Goal: Task Accomplishment & Management: Use online tool/utility

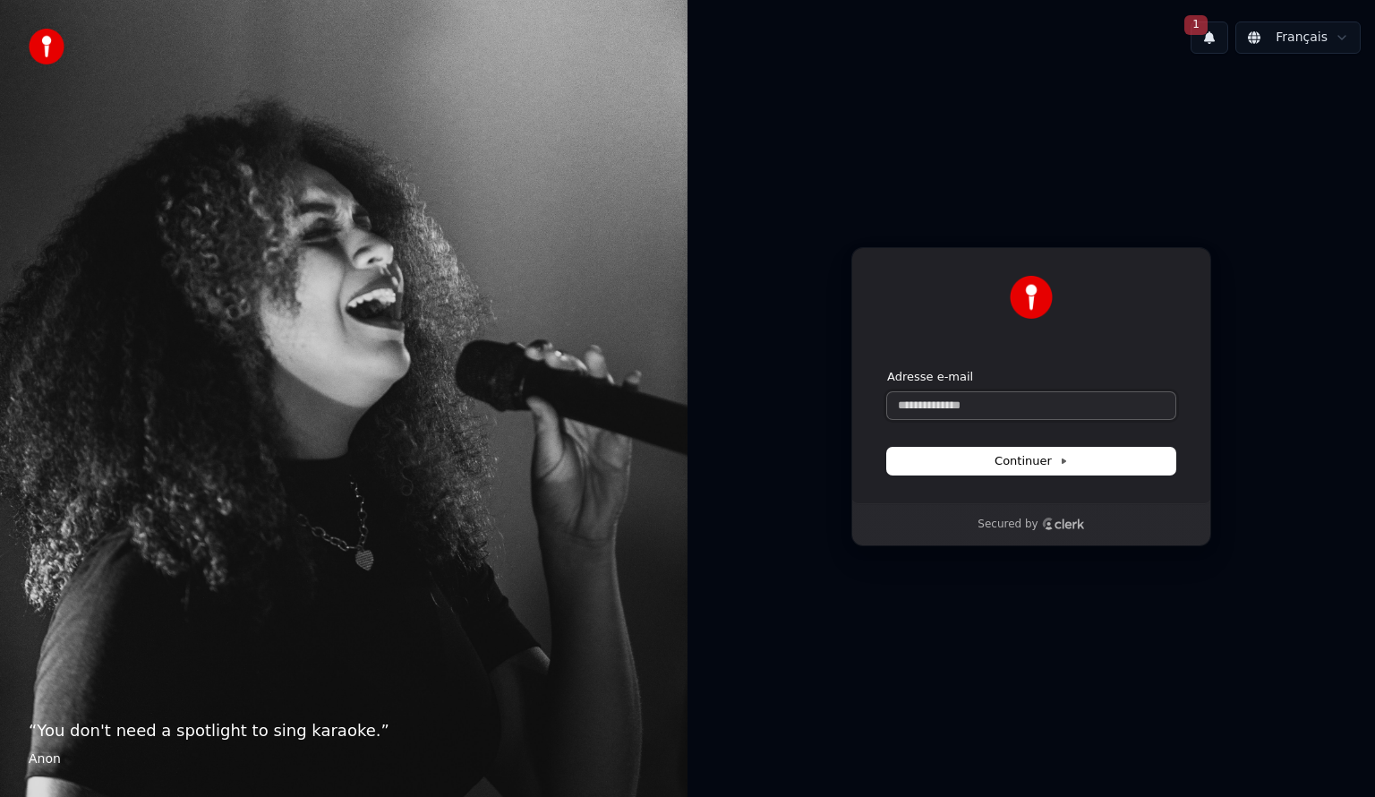
click at [956, 394] on input "Adresse e-mail" at bounding box center [1031, 405] width 288 height 27
type input "*"
click at [887, 369] on button "submit" at bounding box center [887, 369] width 0 height 0
type input "**********"
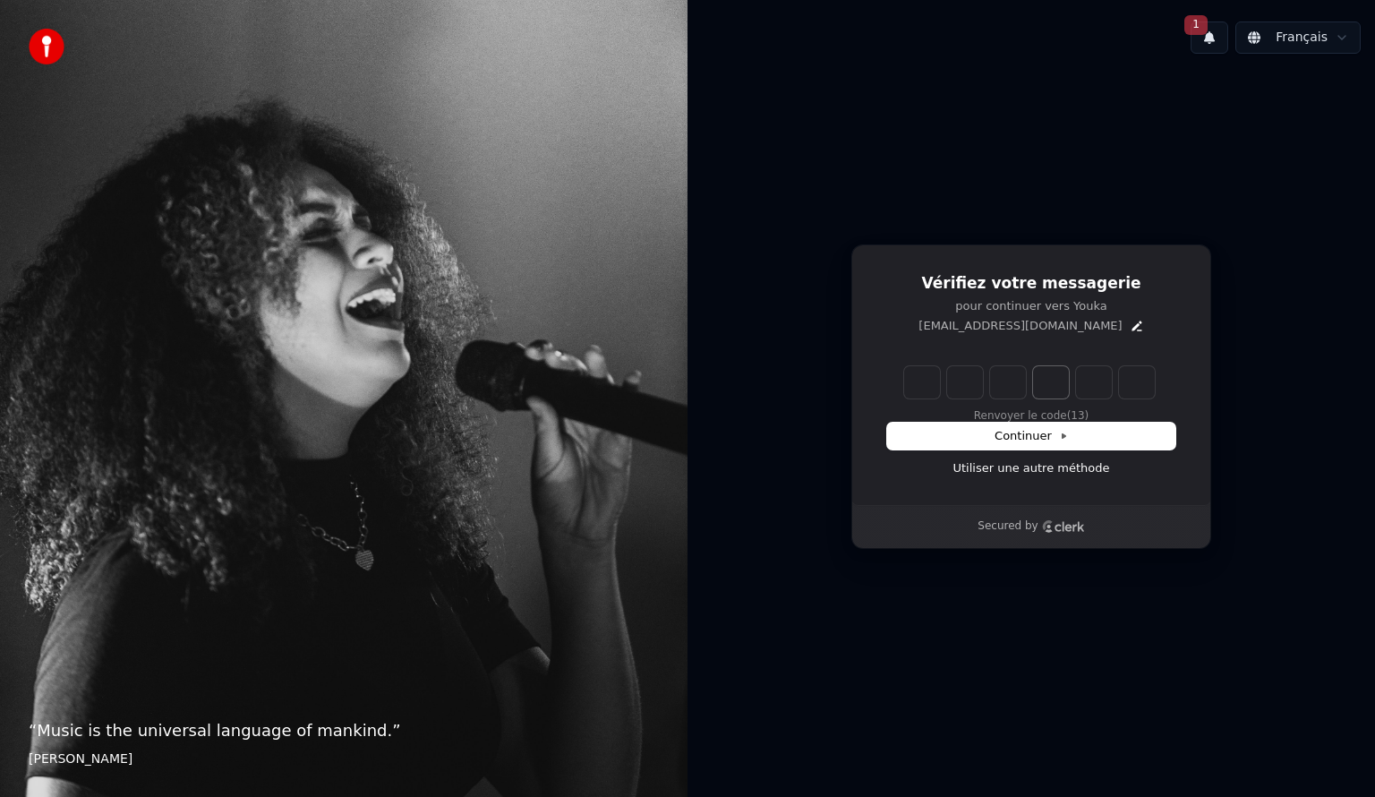
type input "*"
type input "**"
type input "*"
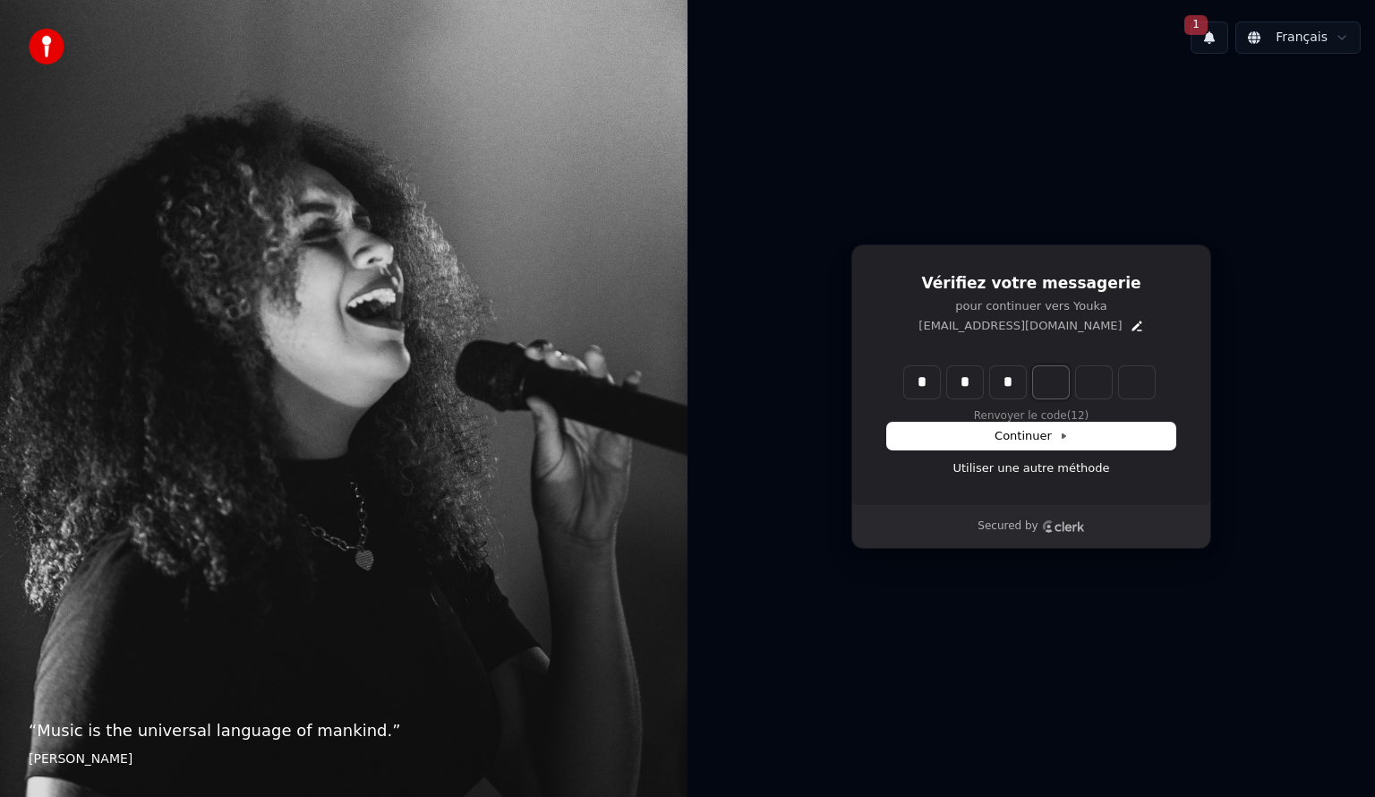
type input "***"
type input "*"
type input "****"
type input "*"
type input "******"
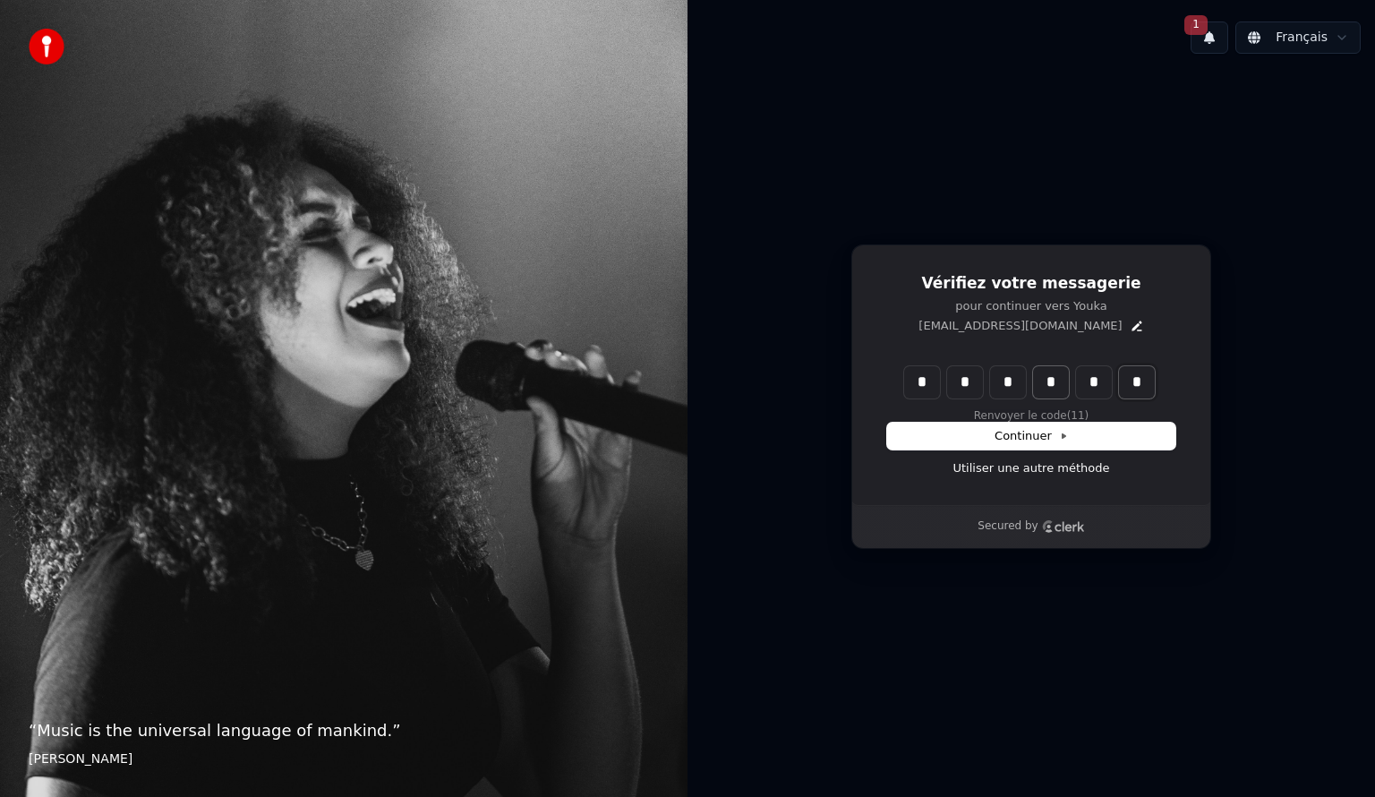
type input "*"
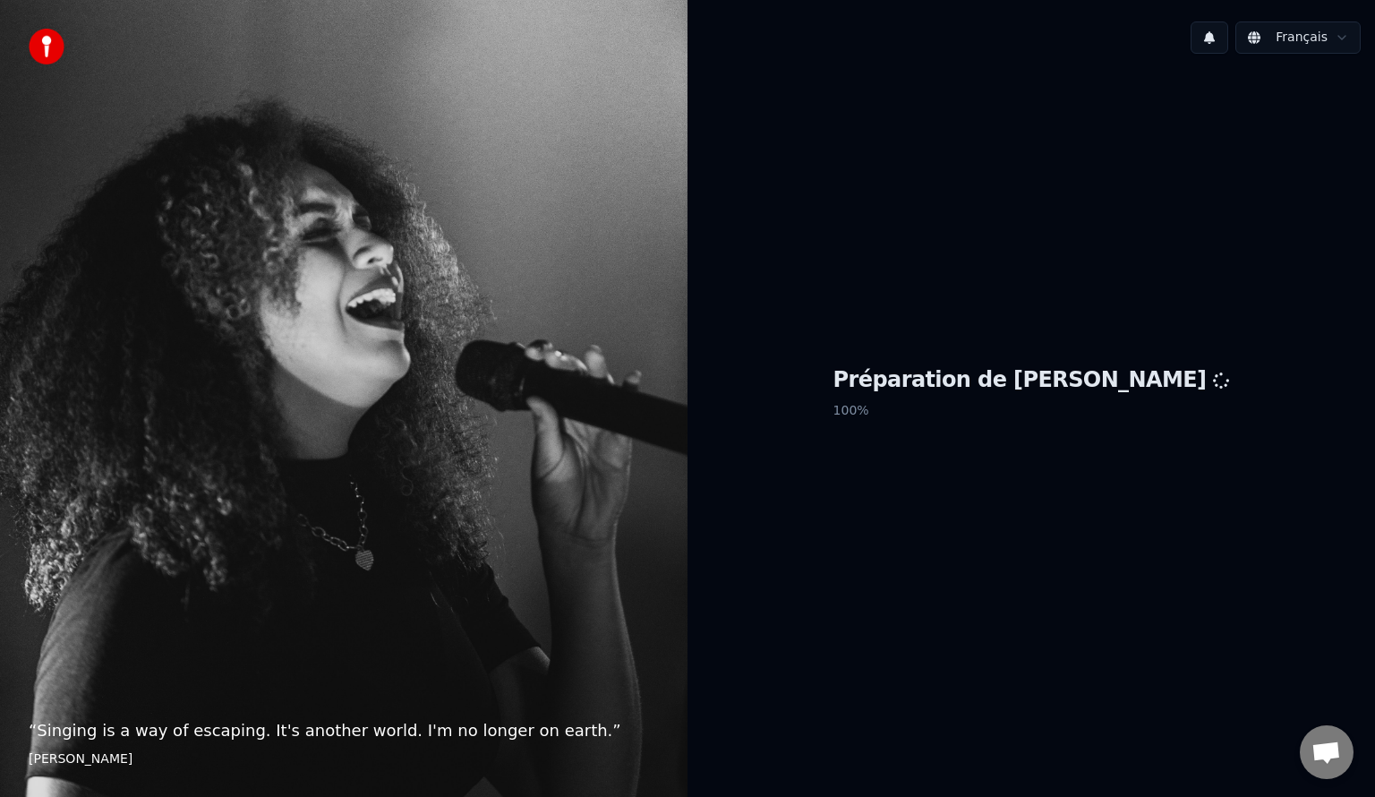
click at [945, 385] on h1 "Préparation de [PERSON_NAME]" at bounding box center [1032, 380] width 397 height 29
drag, startPoint x: 945, startPoint y: 385, endPoint x: 1082, endPoint y: 388, distance: 137.0
click at [1082, 388] on h1 "Préparation de [PERSON_NAME]" at bounding box center [1032, 380] width 397 height 29
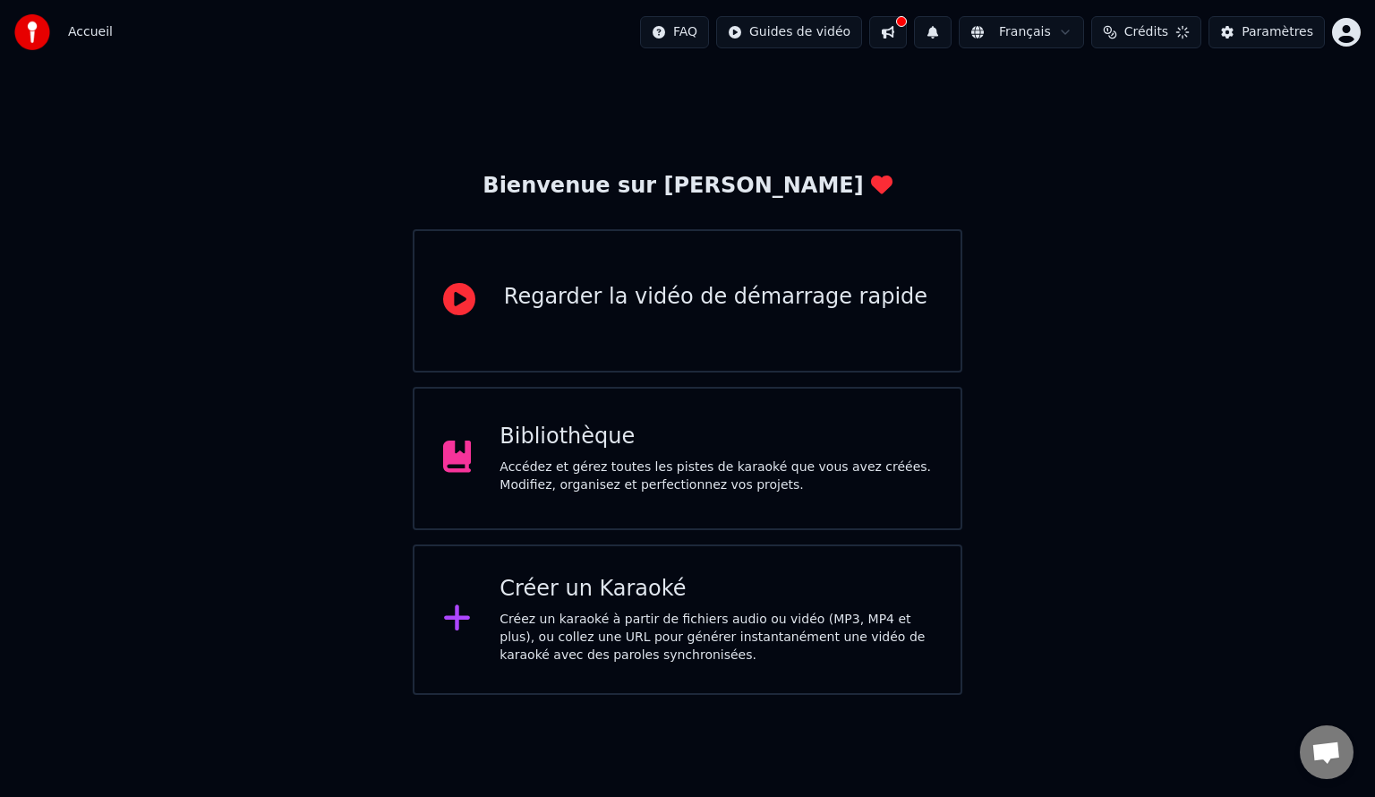
drag, startPoint x: 1082, startPoint y: 388, endPoint x: 1122, endPoint y: 383, distance: 39.6
click at [1122, 383] on div "Bienvenue sur Youka Regarder la vidéo de démarrage rapide Bibliothèque Accédez …" at bounding box center [687, 379] width 1375 height 630
click at [714, 570] on div "Créer un Karaoké Créez un karaoké à partir de fichiers audio ou vidéo (MP3, MP4…" at bounding box center [688, 619] width 550 height 150
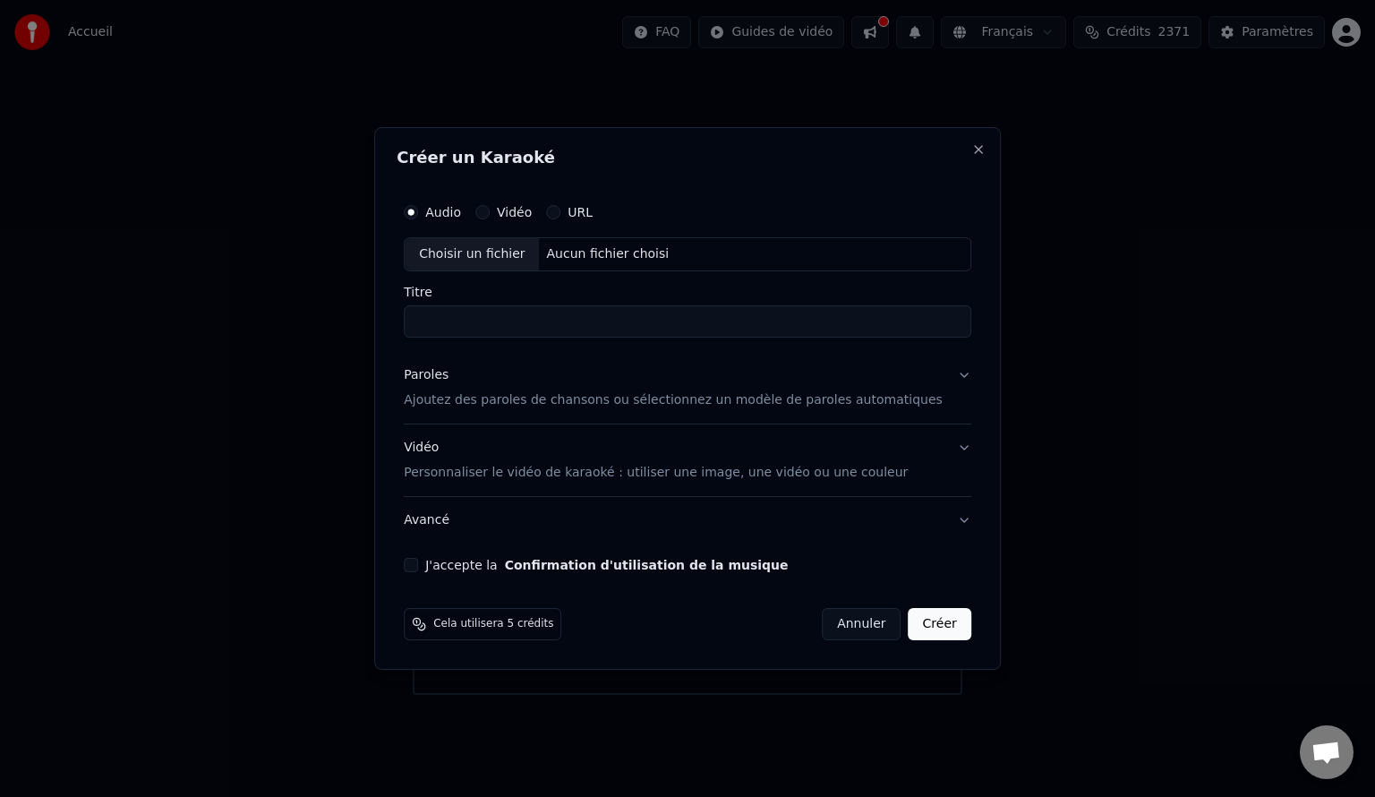
click at [539, 249] on div "Choisir un fichier" at bounding box center [472, 254] width 134 height 32
type input "**********"
click at [603, 327] on input "**********" at bounding box center [688, 321] width 568 height 32
click at [923, 381] on button "Paroles Ajoutez des paroles de chansons ou sélectionnez un modèle de paroles au…" at bounding box center [688, 388] width 568 height 72
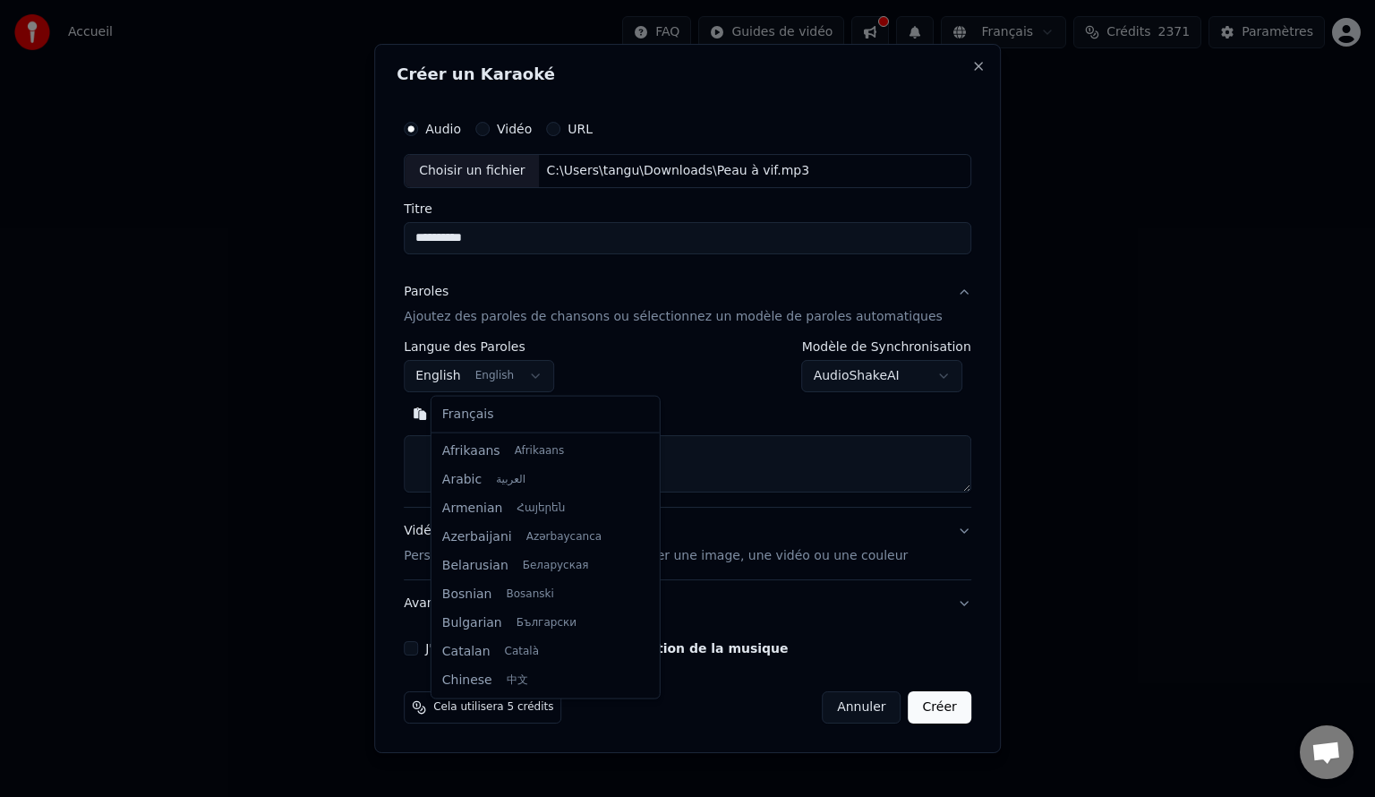
click at [509, 387] on body "**********" at bounding box center [687, 347] width 1375 height 695
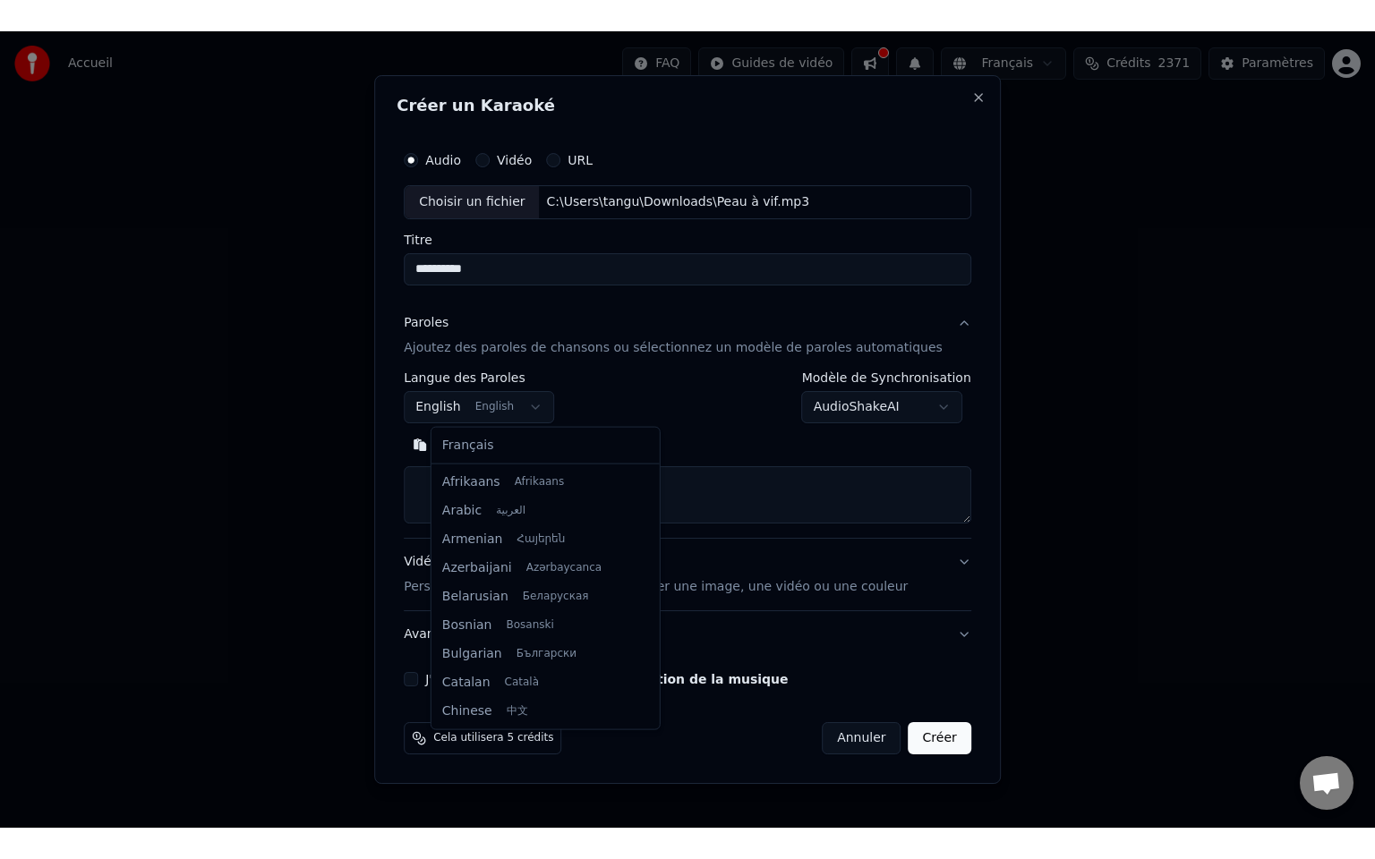
scroll to position [143, 0]
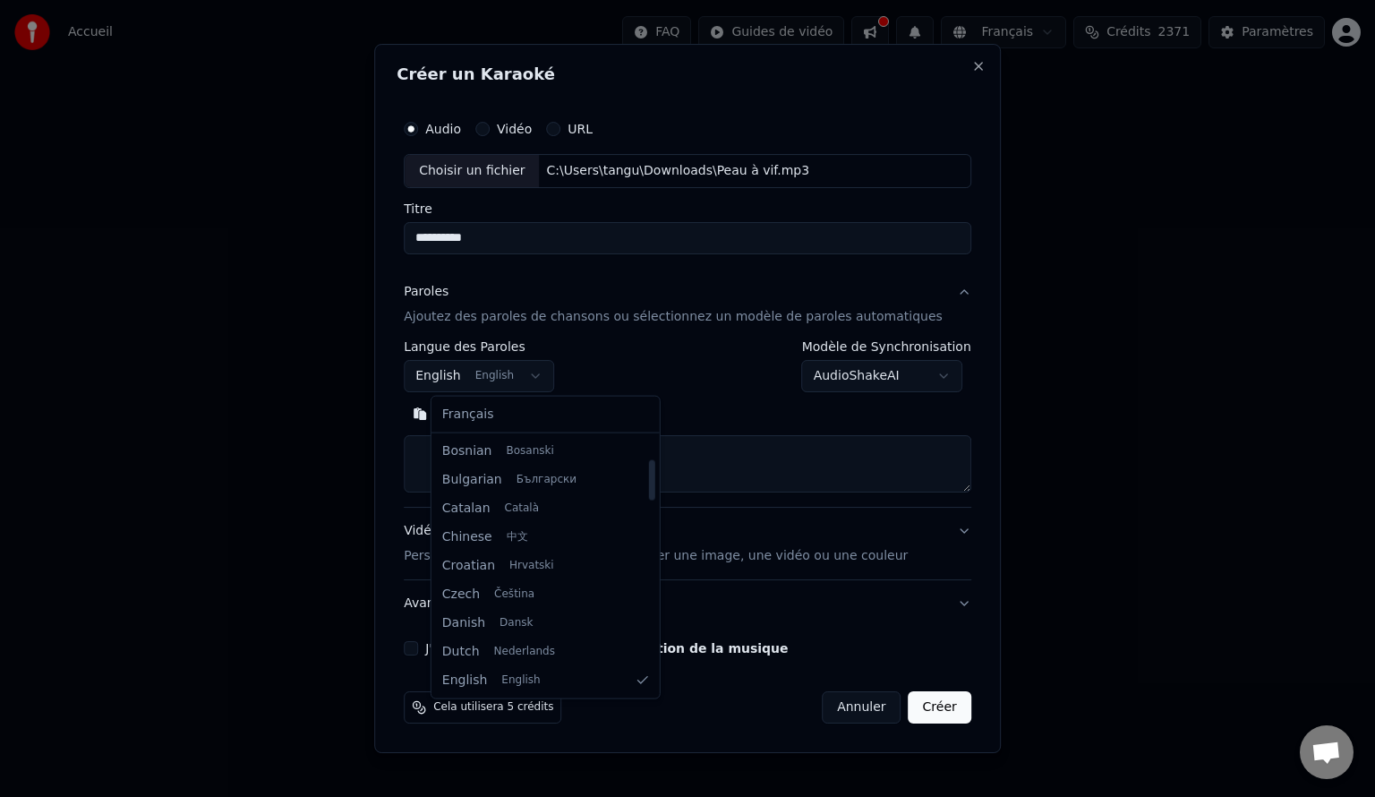
select select "**"
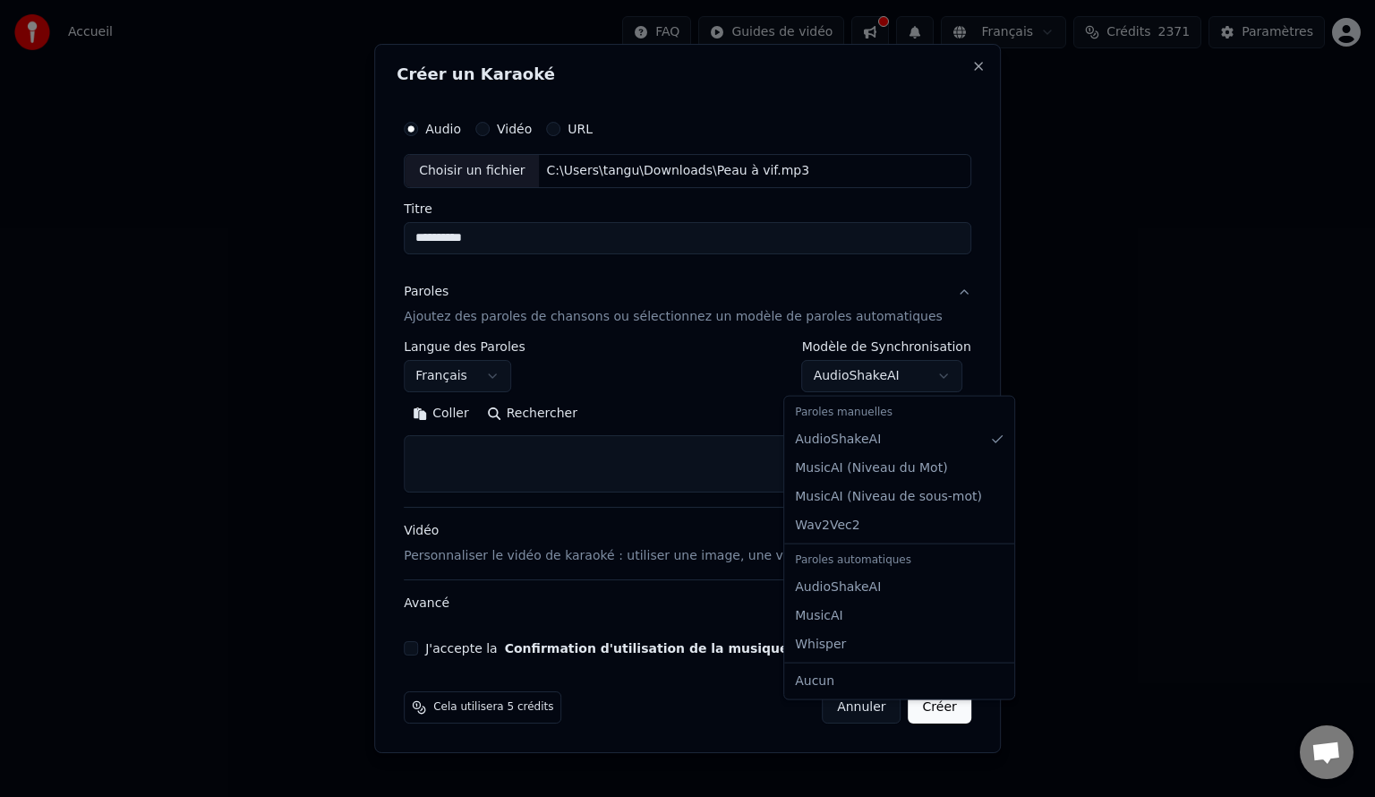
click at [881, 370] on body "**********" at bounding box center [687, 347] width 1375 height 695
select select "**********"
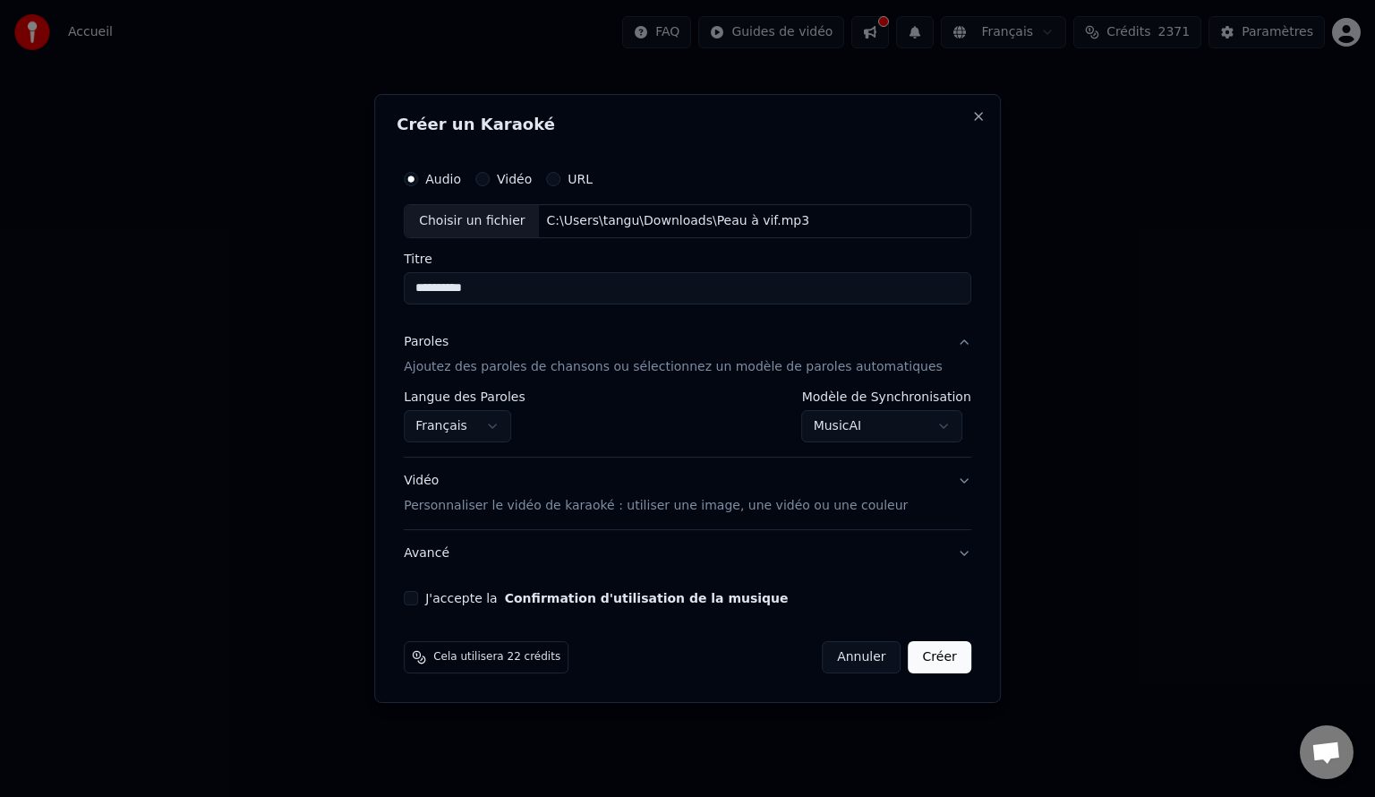
click at [419, 605] on div "**********" at bounding box center [687, 398] width 627 height 609
click at [424, 604] on div "**********" at bounding box center [688, 383] width 582 height 458
click at [418, 603] on button "J'accepte la Confirmation d'utilisation de la musique" at bounding box center [411, 598] width 14 height 14
click at [912, 666] on button "Créer" at bounding box center [940, 657] width 63 height 32
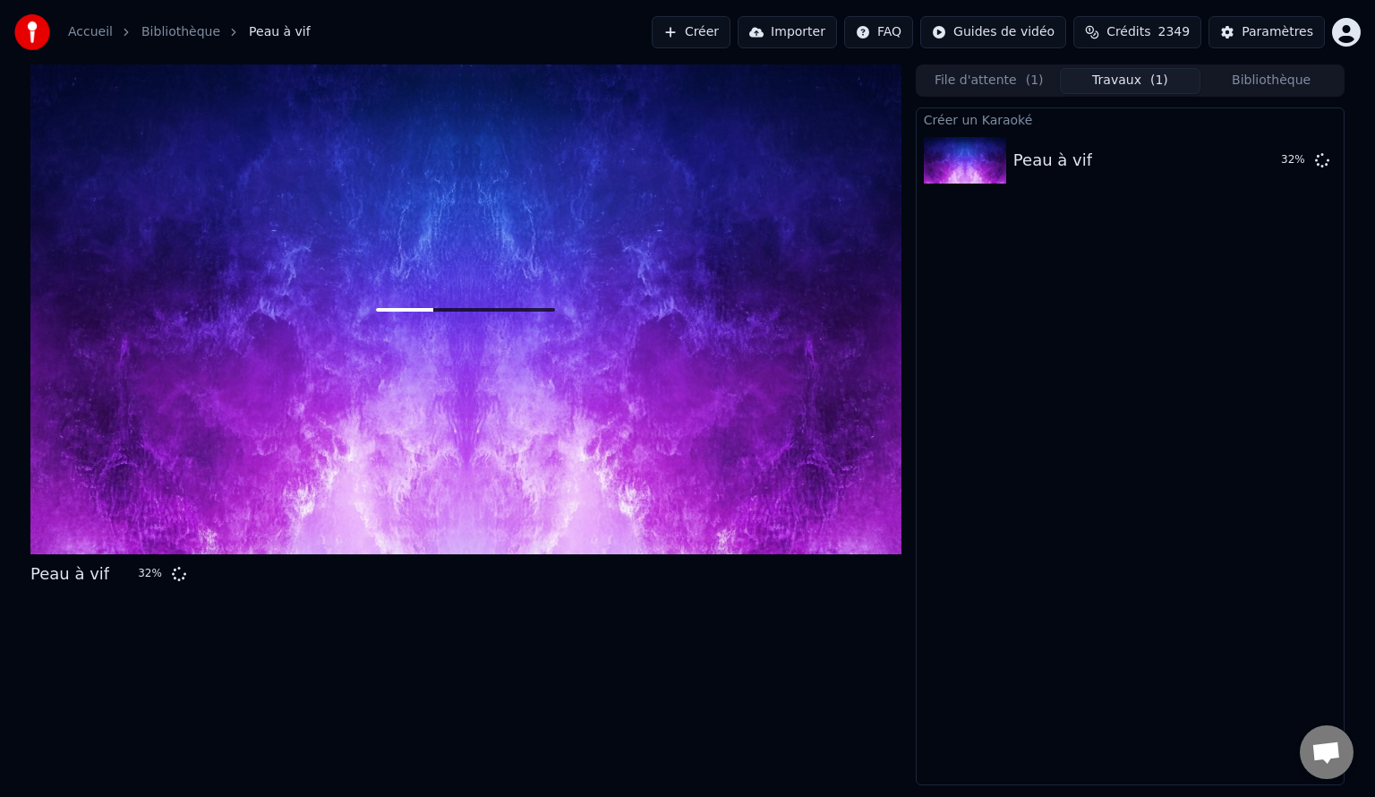
drag, startPoint x: 935, startPoint y: 698, endPoint x: 1358, endPoint y: 572, distance: 441.9
click at [1358, 572] on div "Peau à vif 32 % File d'attente ( 1 ) Travaux ( 1 ) Bibliothèque Créer un Karaok…" at bounding box center [687, 424] width 1343 height 721
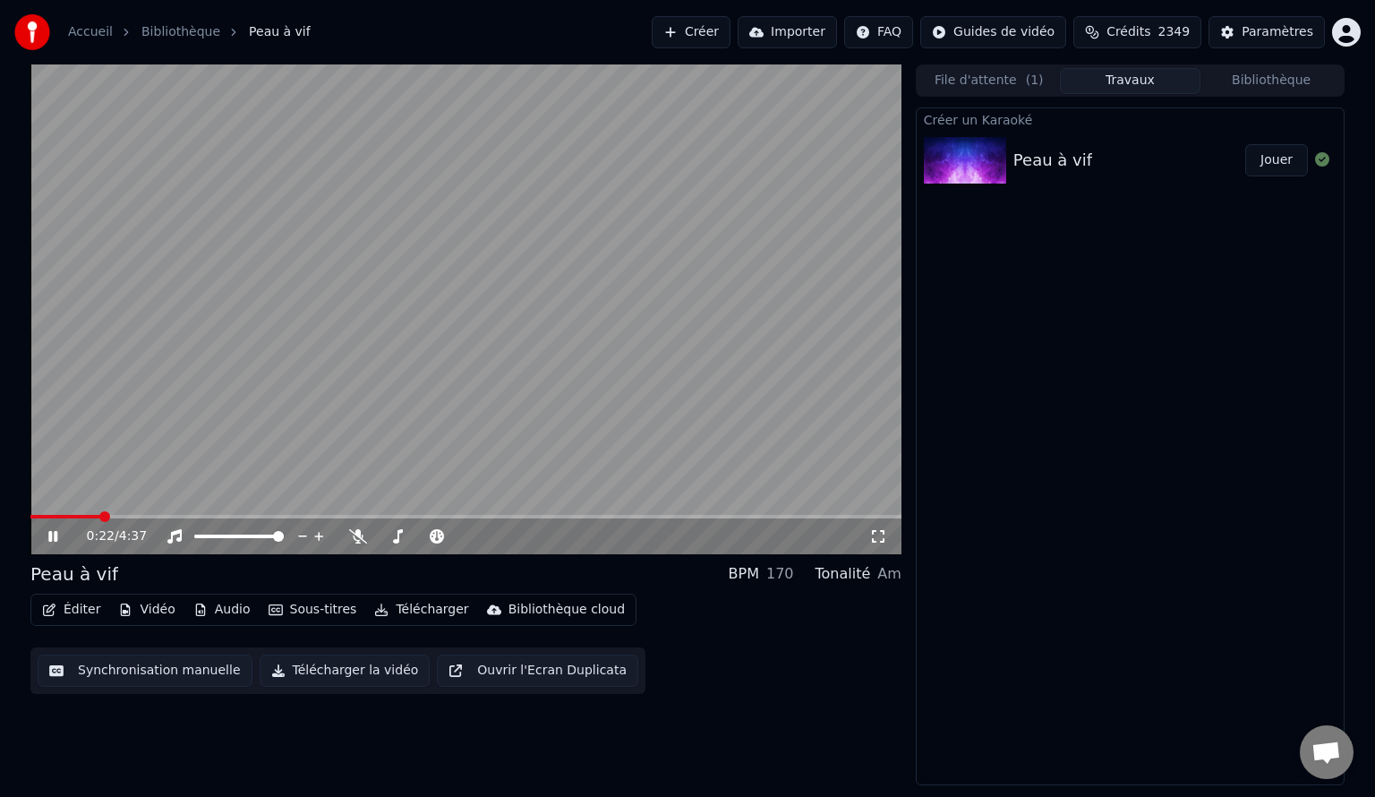
click at [715, 376] on video at bounding box center [465, 309] width 871 height 490
click at [79, 516] on div "0:22 / 4:37" at bounding box center [465, 309] width 871 height 490
click at [30, 517] on span at bounding box center [55, 517] width 50 height 4
click at [547, 382] on video at bounding box center [465, 309] width 871 height 490
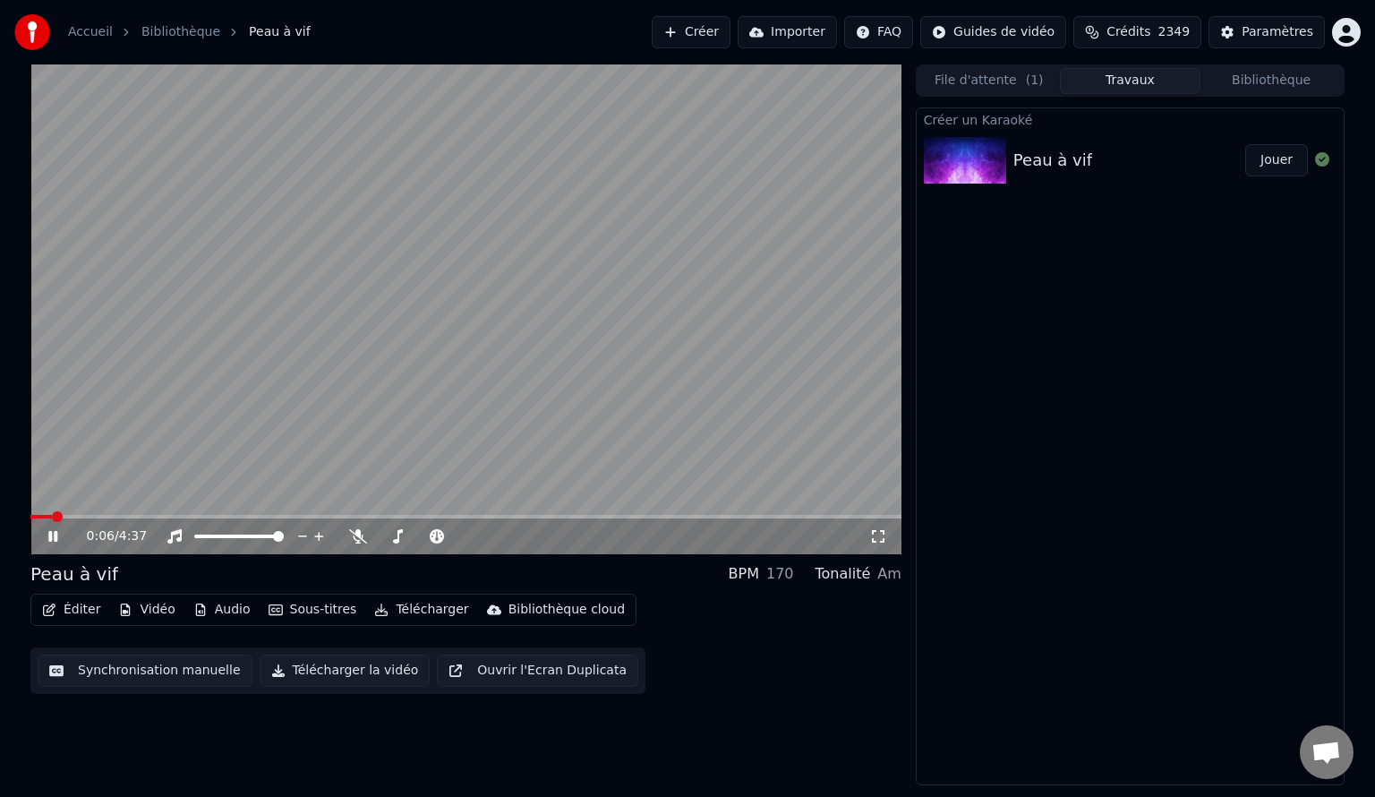
click at [720, 383] on video at bounding box center [465, 309] width 871 height 490
click at [872, 534] on icon at bounding box center [878, 536] width 13 height 13
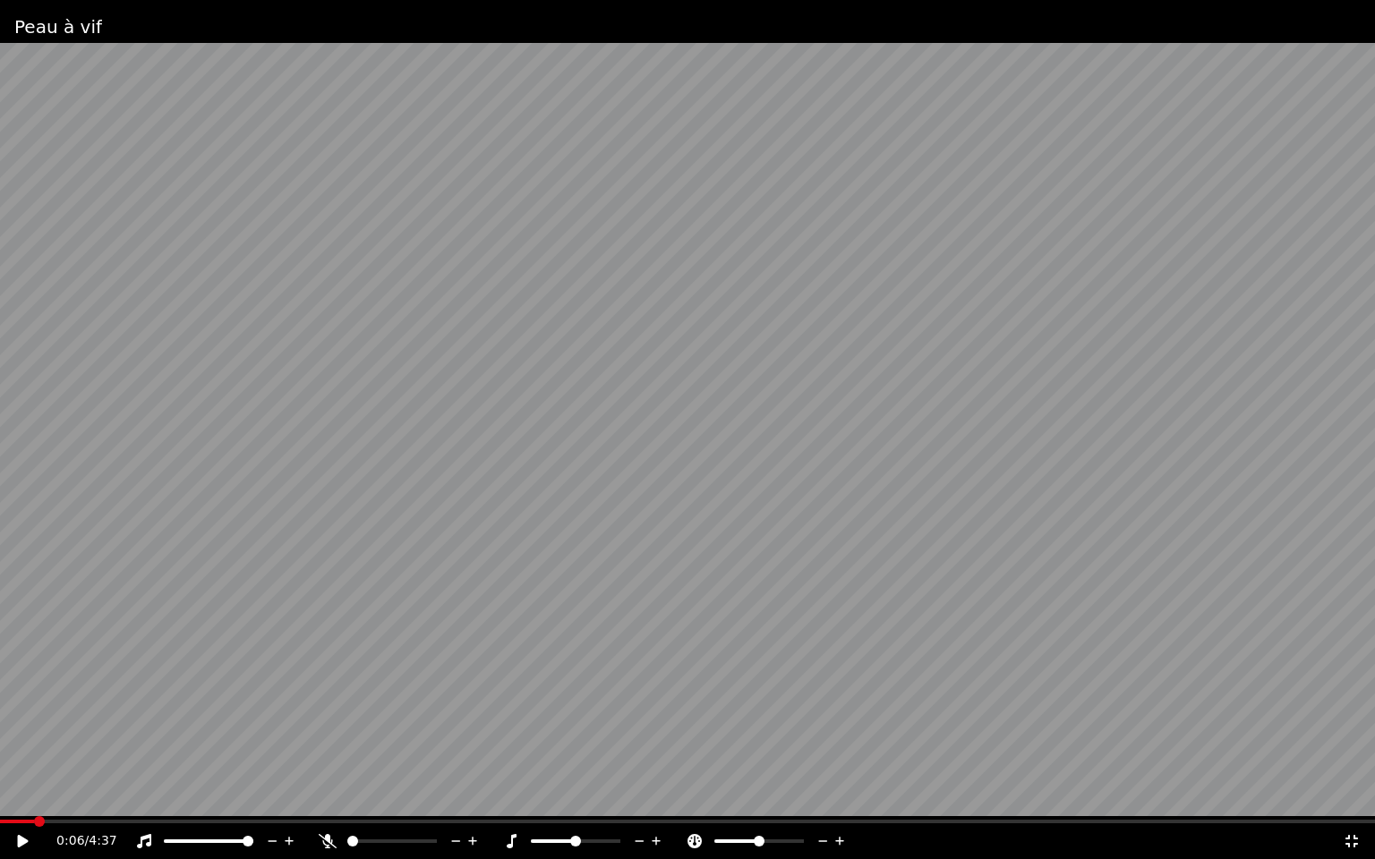
click at [668, 465] on video at bounding box center [687, 429] width 1375 height 859
click at [39, 796] on span at bounding box center [44, 822] width 11 height 11
click at [369, 796] on span at bounding box center [371, 841] width 11 height 11
click at [402, 796] on div at bounding box center [409, 842] width 144 height 18
click at [390, 796] on div at bounding box center [409, 842] width 144 height 18
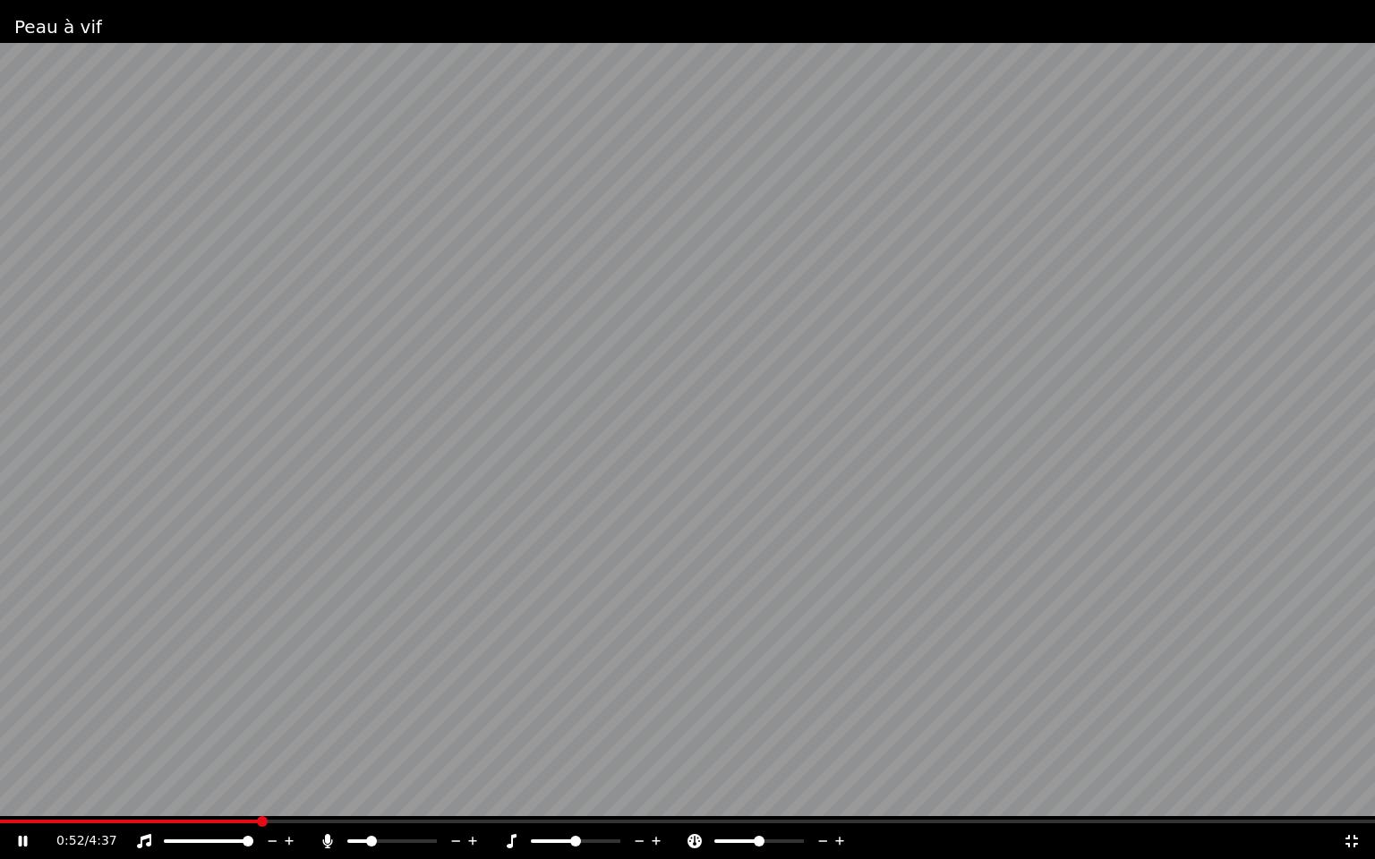
click at [390, 796] on div at bounding box center [409, 842] width 144 height 18
drag, startPoint x: 377, startPoint y: 844, endPoint x: 387, endPoint y: 844, distance: 9.8
click at [387, 796] on div at bounding box center [409, 842] width 144 height 18
click at [378, 796] on div at bounding box center [409, 842] width 144 height 18
click at [371, 796] on div at bounding box center [409, 842] width 144 height 18
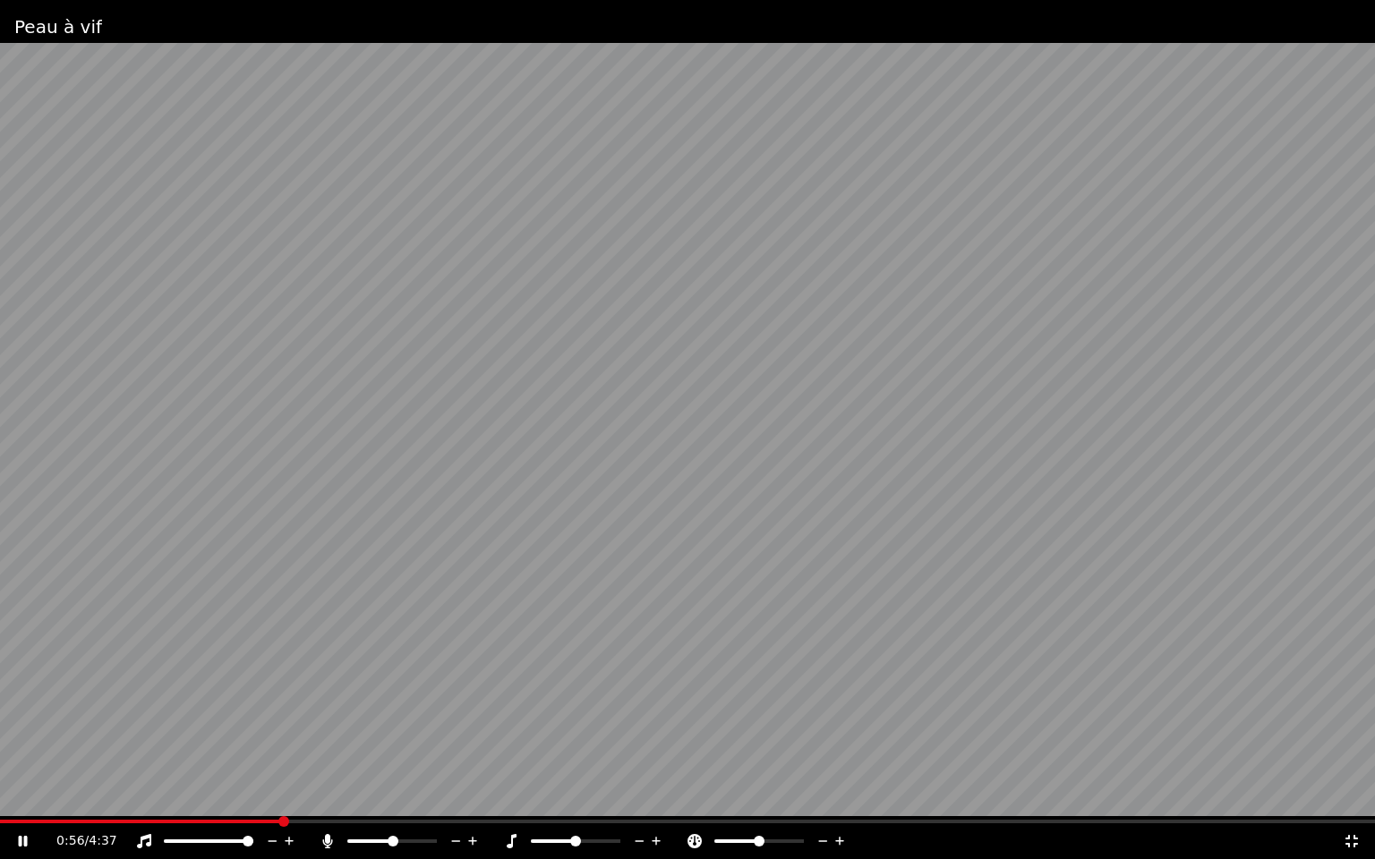
click at [393, 796] on span at bounding box center [393, 841] width 11 height 11
click at [562, 796] on span at bounding box center [562, 841] width 11 height 11
click at [566, 796] on span at bounding box center [569, 841] width 11 height 11
click at [574, 796] on span at bounding box center [575, 841] width 11 height 11
click at [569, 796] on span at bounding box center [569, 841] width 11 height 11
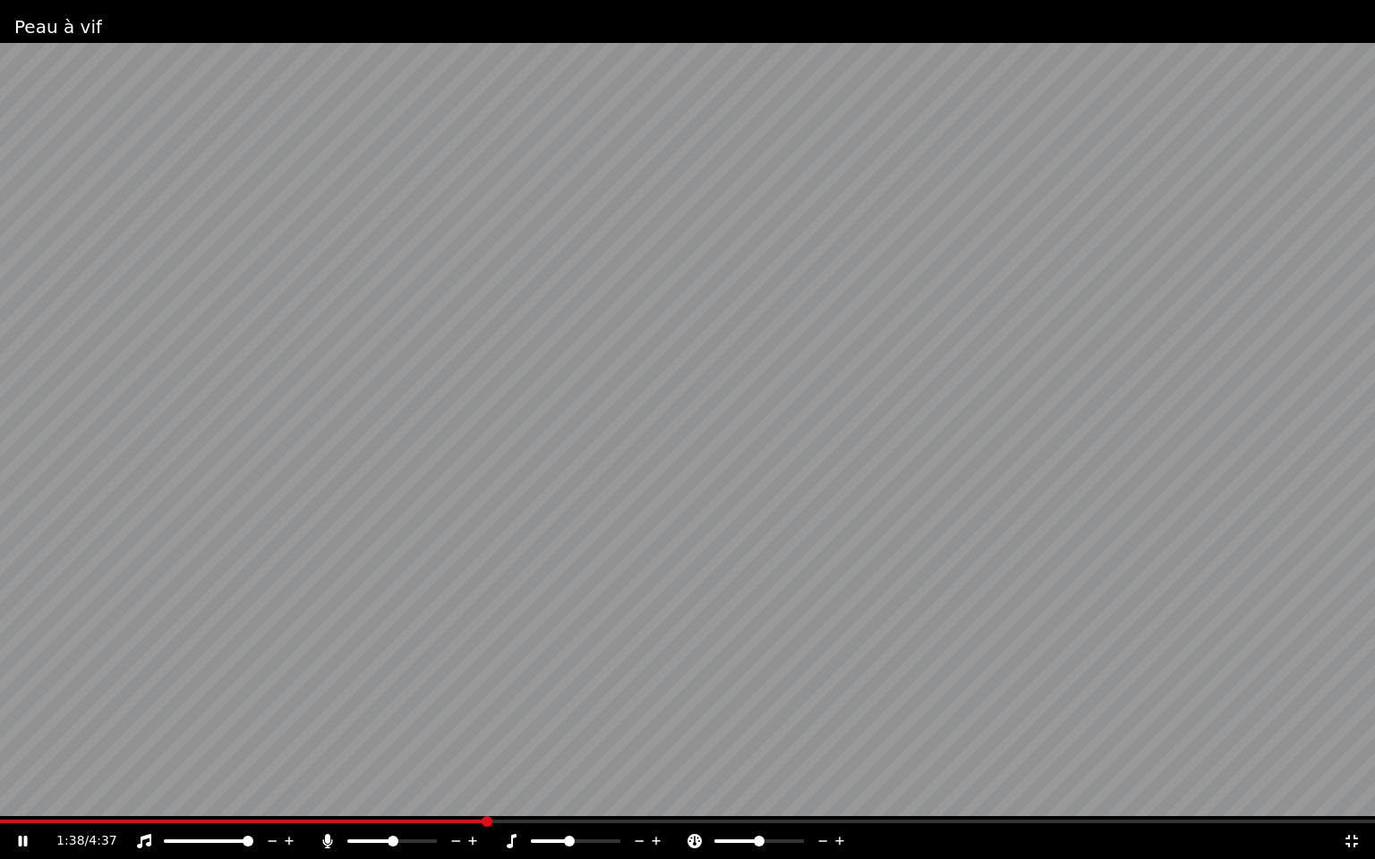
click at [0, 796] on span at bounding box center [243, 822] width 486 height 4
click at [298, 796] on video at bounding box center [687, 429] width 1375 height 859
click at [299, 796] on span at bounding box center [687, 822] width 1375 height 4
click at [348, 759] on video at bounding box center [687, 429] width 1375 height 859
click at [275, 796] on div "1:01 / 4:37" at bounding box center [687, 842] width 1375 height 36
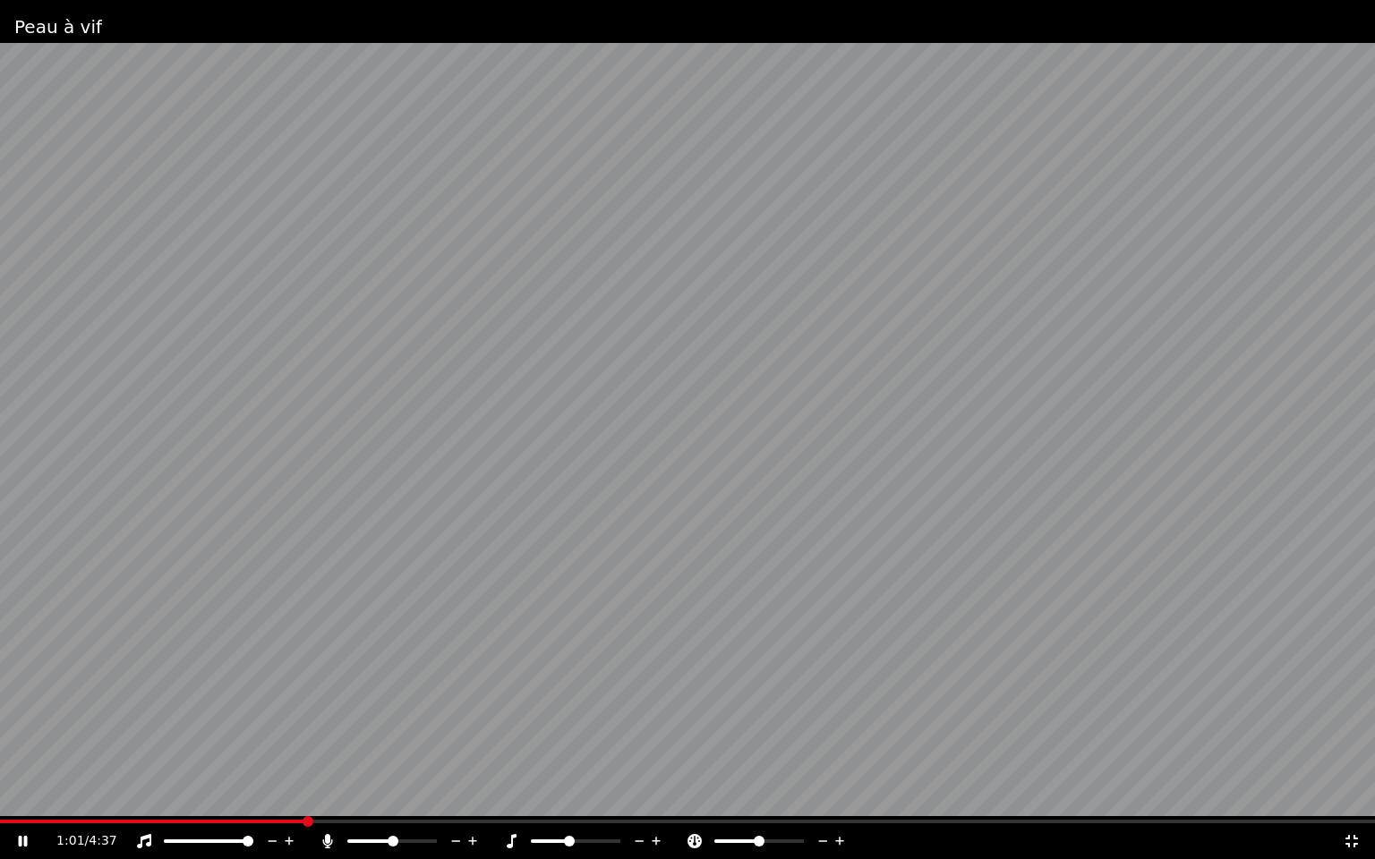
click at [285, 796] on span at bounding box center [152, 822] width 305 height 4
click at [258, 796] on video at bounding box center [687, 429] width 1375 height 859
click at [269, 796] on span at bounding box center [152, 822] width 305 height 4
click at [380, 796] on video at bounding box center [687, 429] width 1375 height 859
click at [371, 796] on span at bounding box center [234, 822] width 468 height 4
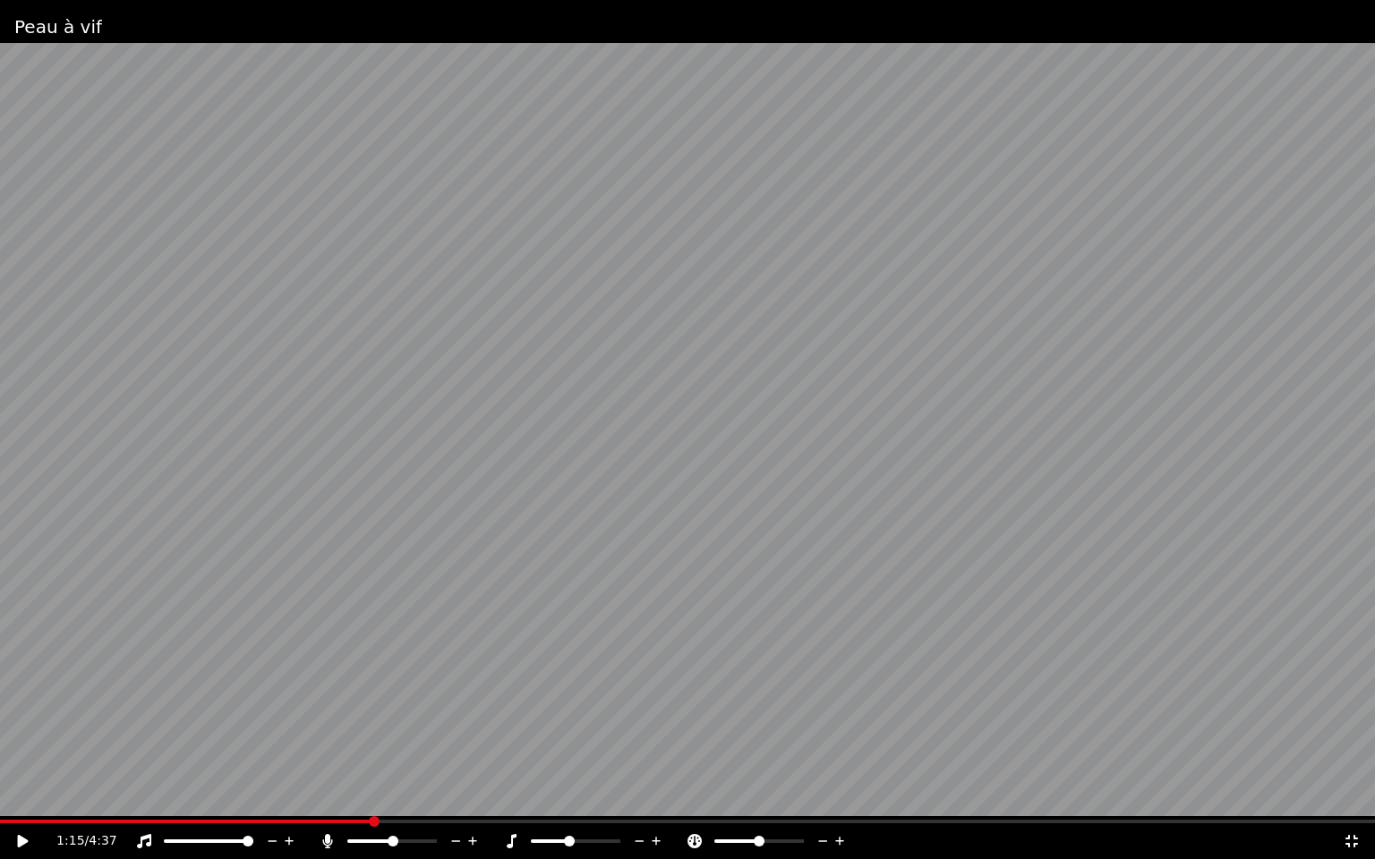
click at [351, 742] on video at bounding box center [687, 429] width 1375 height 859
click at [304, 796] on span at bounding box center [187, 822] width 375 height 4
click at [258, 796] on span at bounding box center [129, 822] width 258 height 4
click at [347, 796] on span at bounding box center [352, 841] width 11 height 11
click at [374, 796] on div at bounding box center [409, 842] width 144 height 18
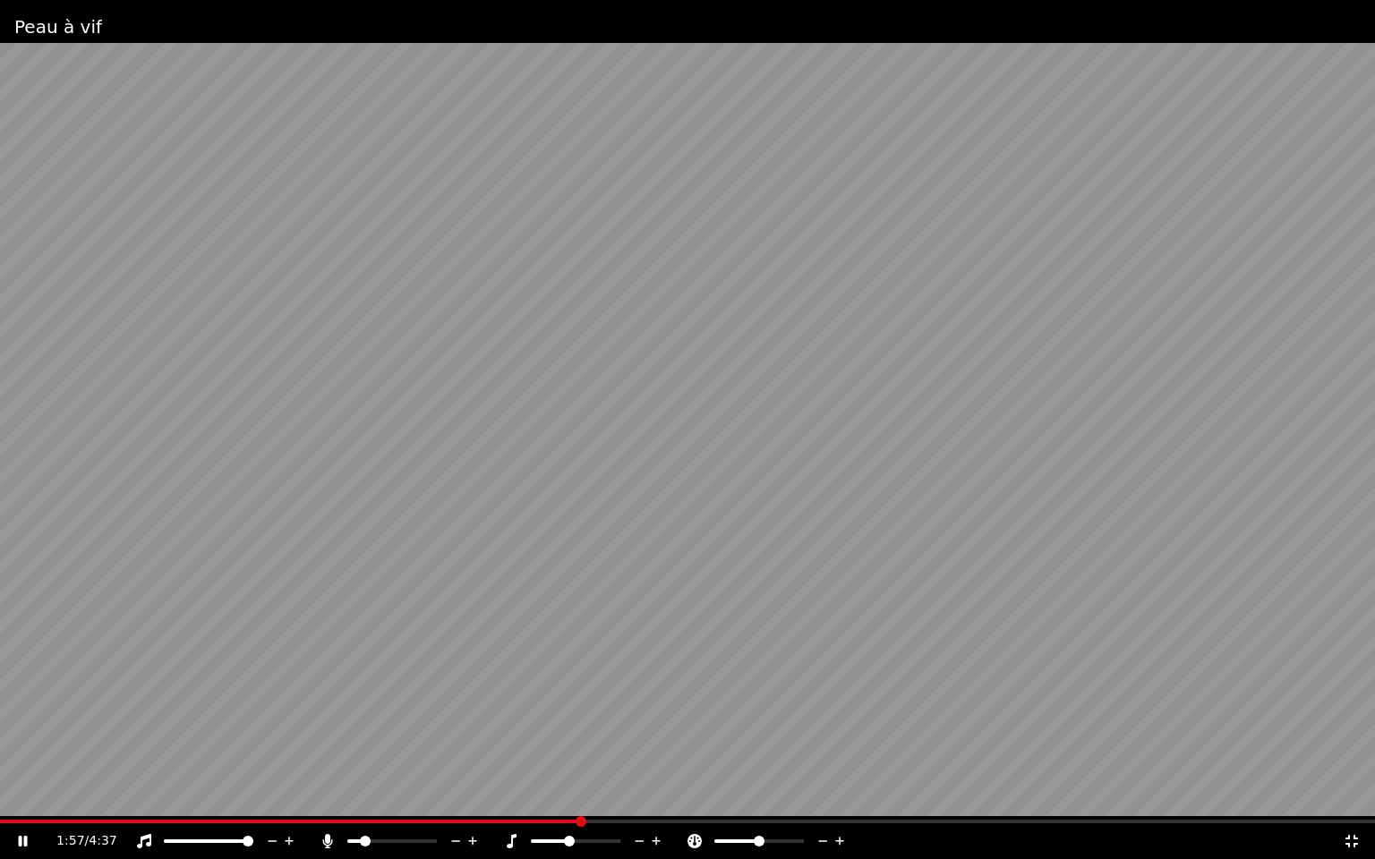
click at [362, 796] on span at bounding box center [392, 842] width 90 height 4
click at [385, 796] on span at bounding box center [386, 841] width 11 height 11
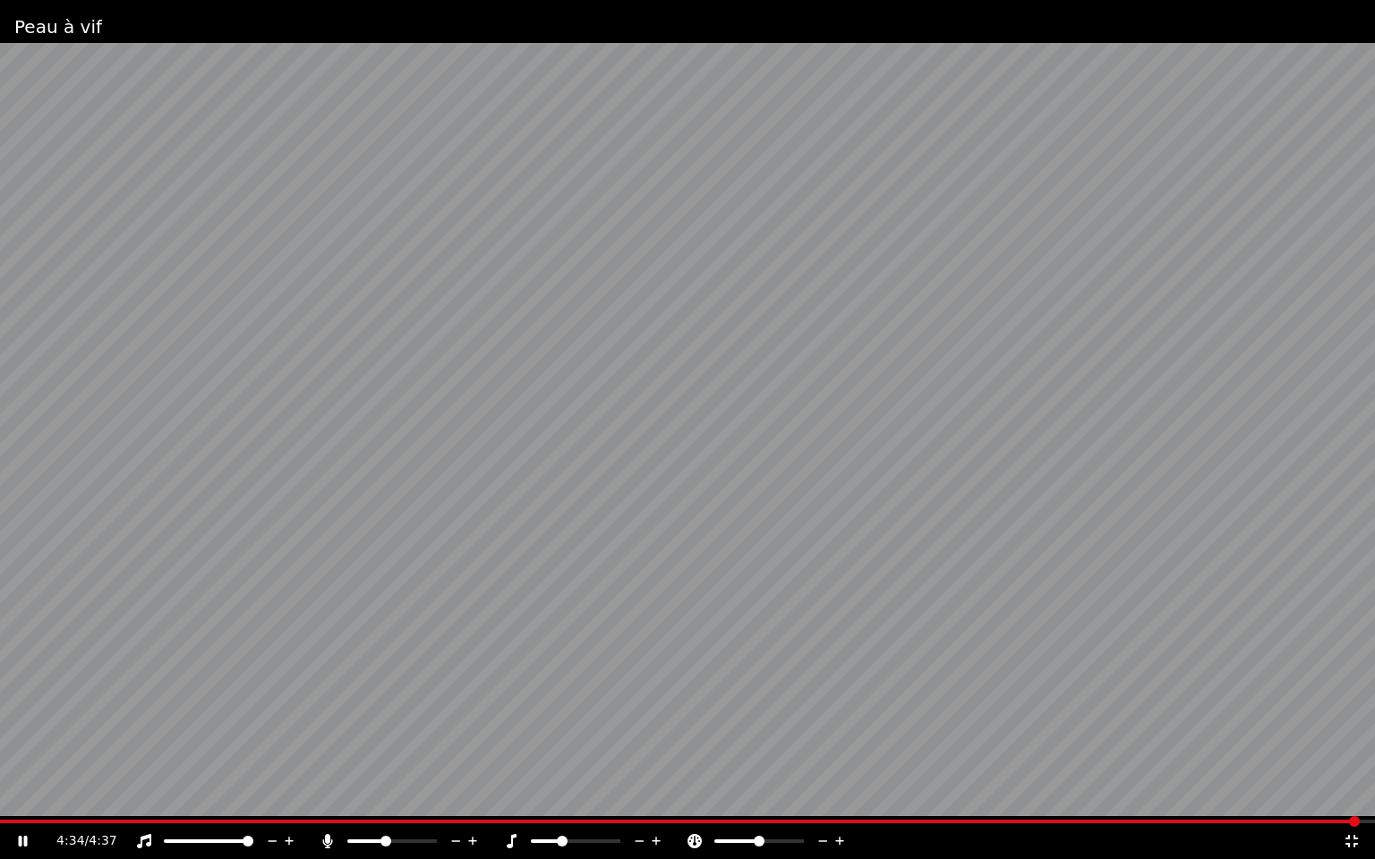
click at [560, 796] on span at bounding box center [562, 841] width 11 height 11
drag, startPoint x: 176, startPoint y: 838, endPoint x: 136, endPoint y: 838, distance: 40.3
click at [136, 796] on div at bounding box center [216, 842] width 162 height 18
drag, startPoint x: 27, startPoint y: 825, endPoint x: 7, endPoint y: 822, distance: 20.0
click at [7, 796] on div "4:37 / 4:37" at bounding box center [687, 839] width 1375 height 39
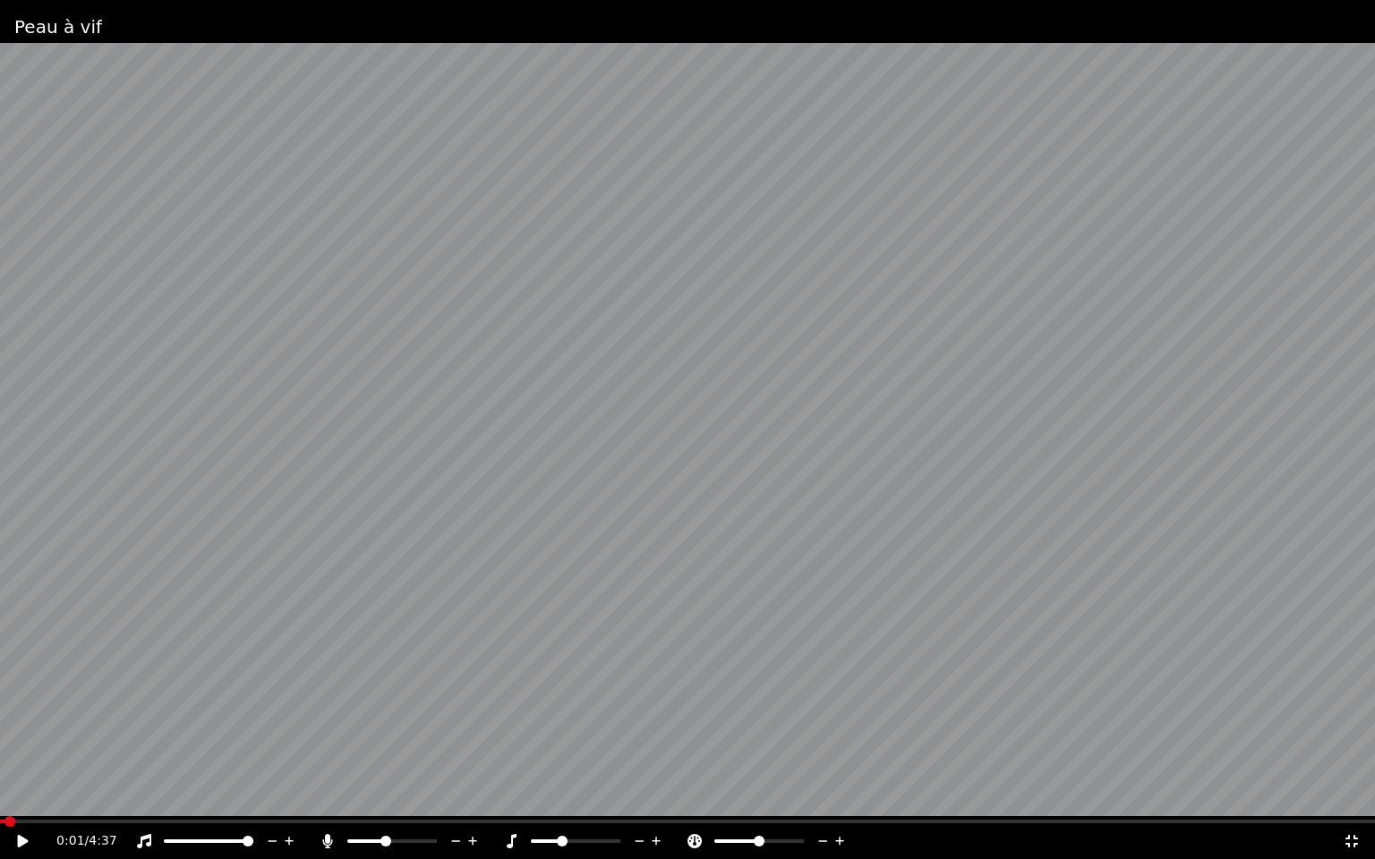
click at [5, 796] on span at bounding box center [2, 822] width 5 height 4
click at [15, 796] on div "0:01 / 4:37" at bounding box center [687, 842] width 1361 height 18
click at [19, 796] on icon at bounding box center [23, 841] width 11 height 13
